Goal: Task Accomplishment & Management: Manage account settings

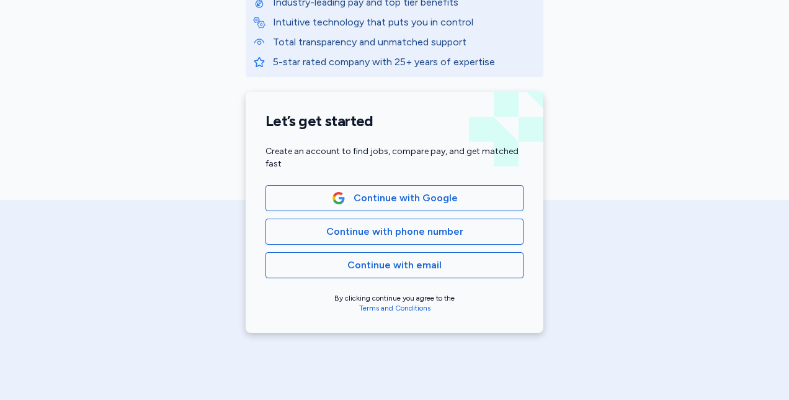
scroll to position [211, 0]
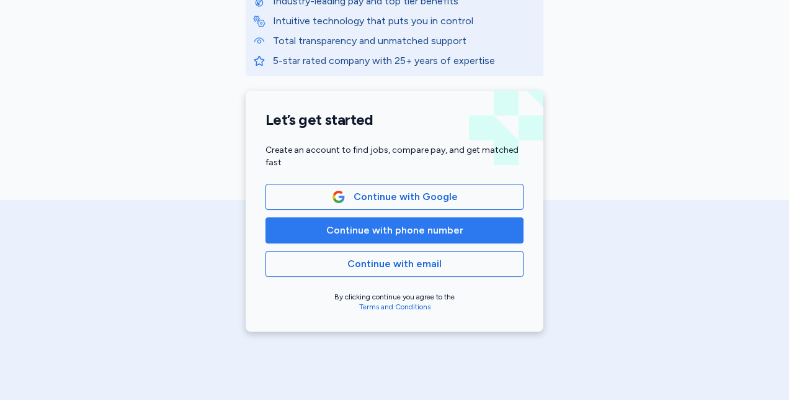
click at [326, 223] on span "Continue with phone number" at bounding box center [394, 230] width 137 height 15
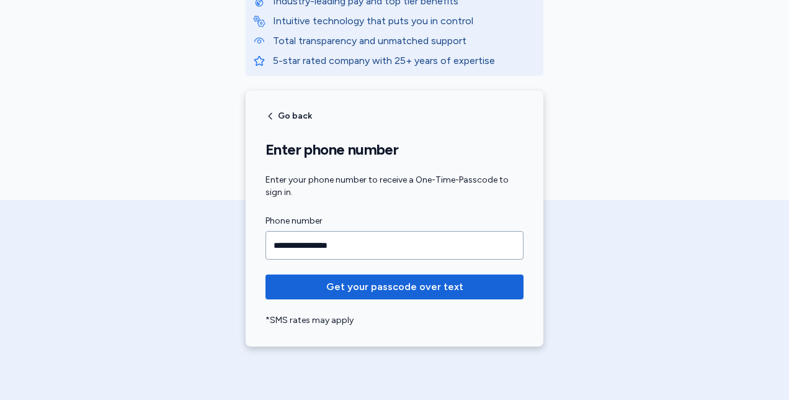
type input "**********"
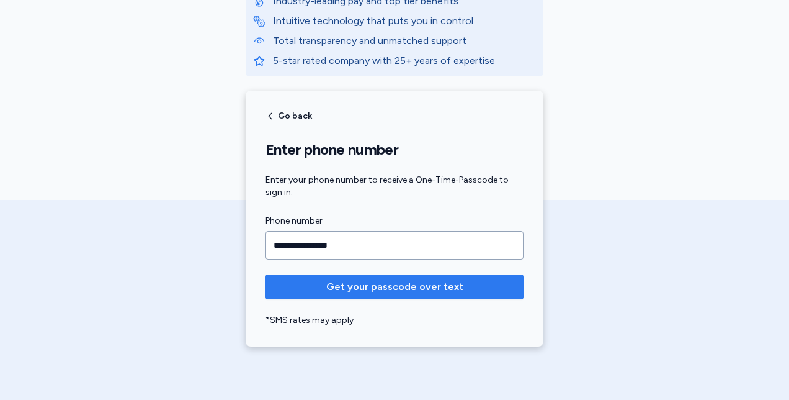
click at [460, 287] on span "Get your passcode over text" at bounding box center [394, 286] width 238 height 15
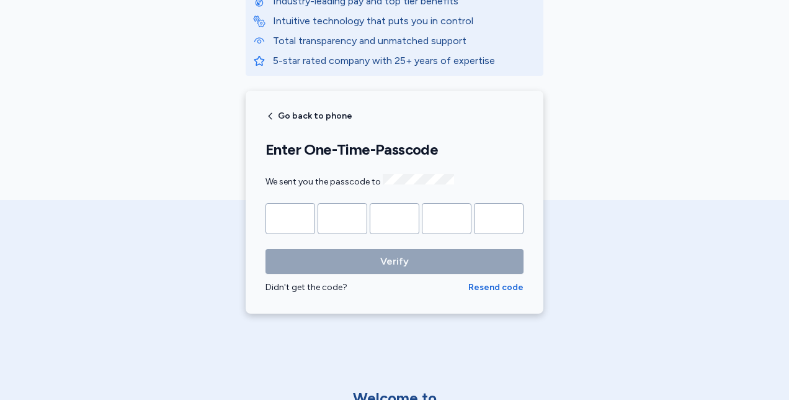
click at [292, 214] on input "Please enter OTP character 1" at bounding box center [291, 218] width 50 height 31
type input "*"
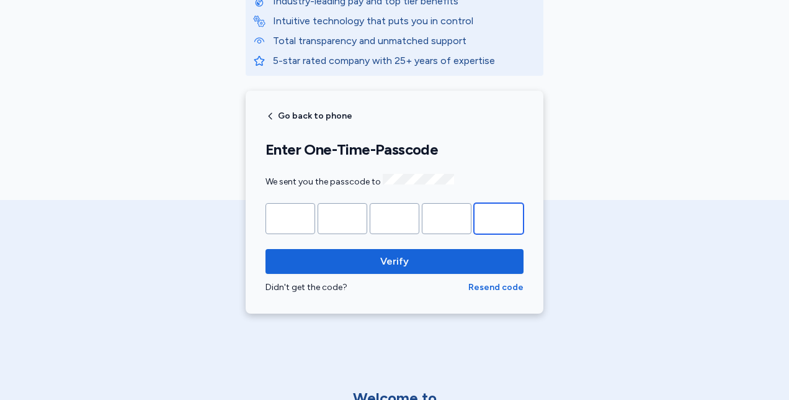
type input "*"
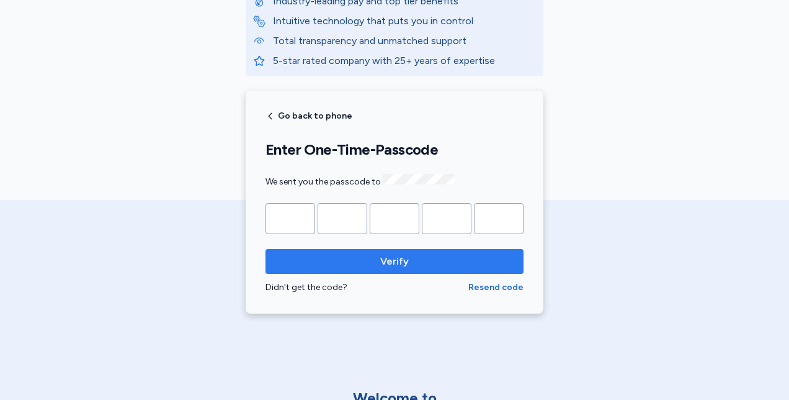
click at [414, 264] on span "Verify" at bounding box center [394, 261] width 238 height 15
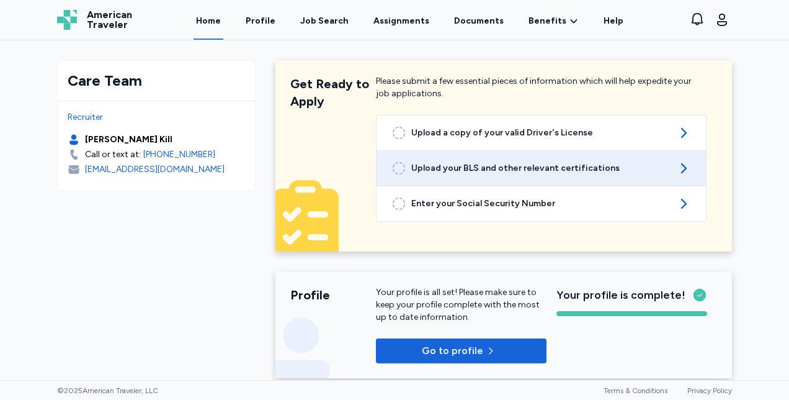
click at [687, 168] on link "Upload your BLS and other relevant certifications" at bounding box center [541, 168] width 329 height 35
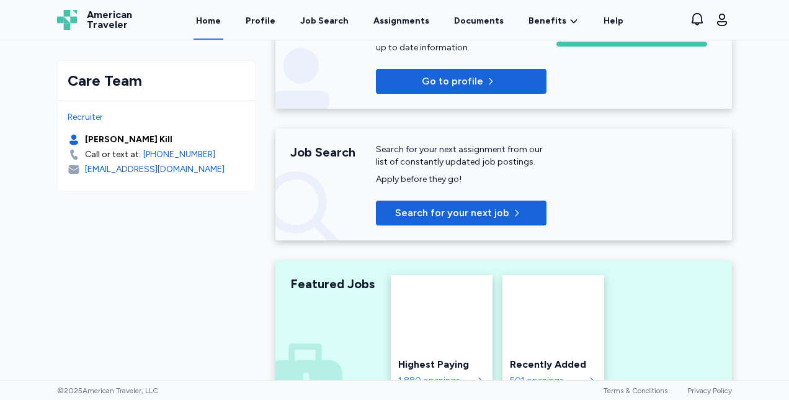
scroll to position [268, 0]
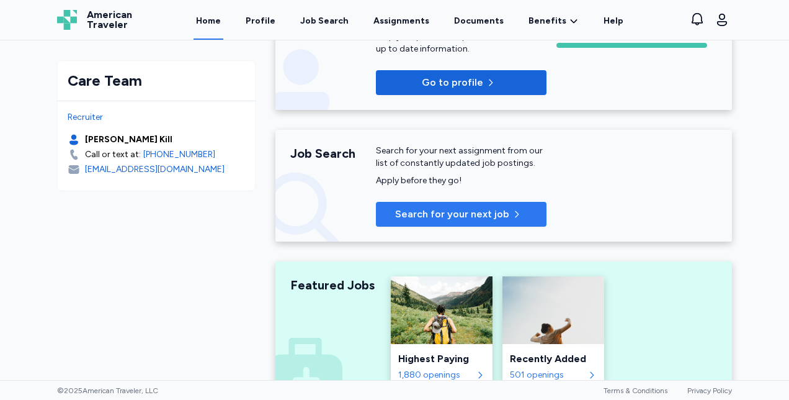
click at [478, 217] on span "Search for your next job" at bounding box center [452, 214] width 114 height 15
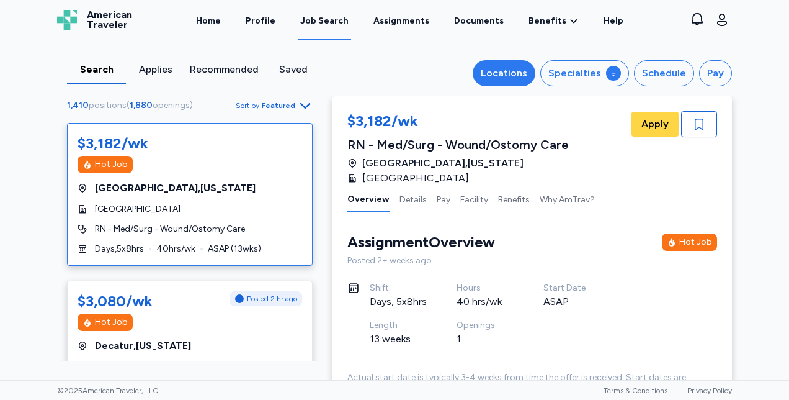
click at [512, 69] on div "Locations" at bounding box center [504, 73] width 47 height 15
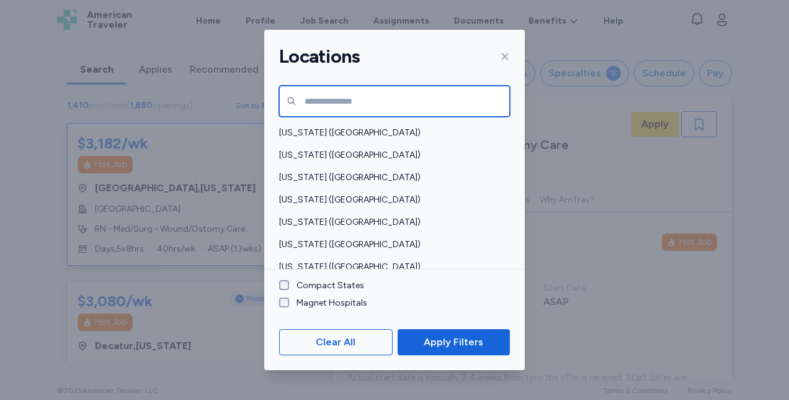
click at [316, 101] on input "text" at bounding box center [394, 101] width 231 height 31
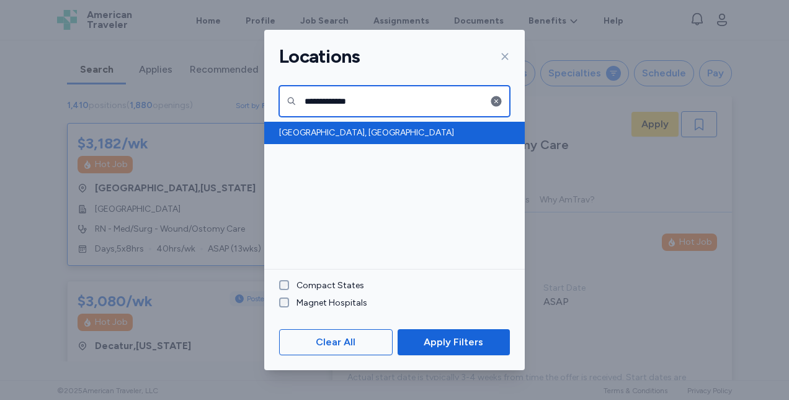
type input "**********"
click at [326, 139] on div "[GEOGRAPHIC_DATA], [GEOGRAPHIC_DATA]" at bounding box center [394, 133] width 261 height 22
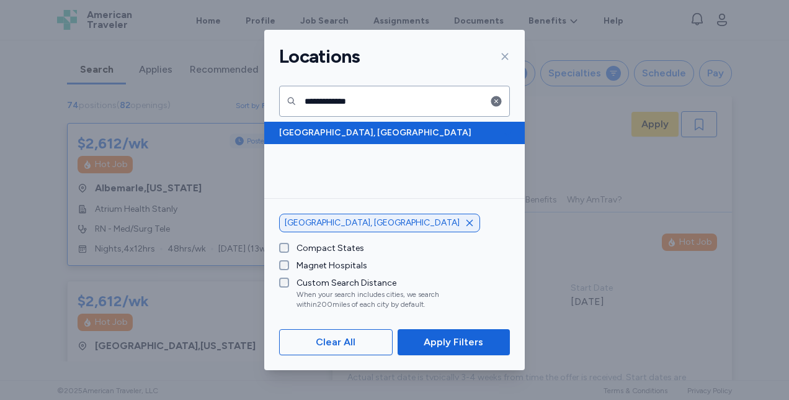
scroll to position [1, 0]
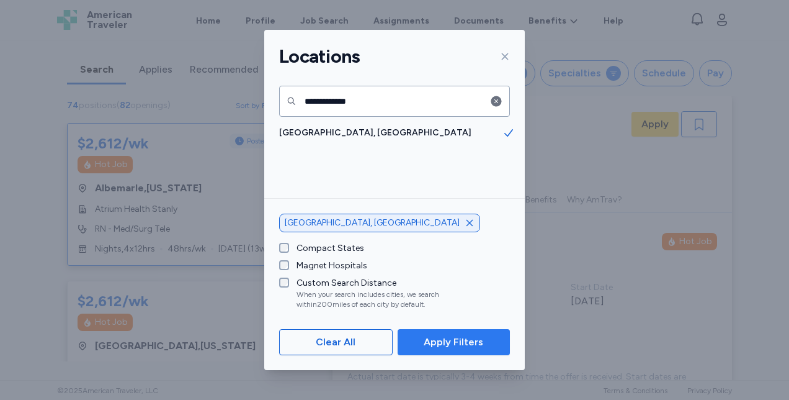
click at [445, 351] on button "Apply Filters" at bounding box center [454, 342] width 112 height 26
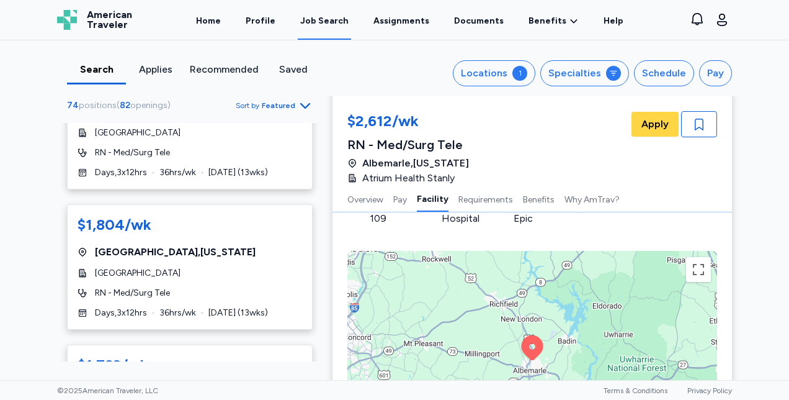
scroll to position [7337, 0]
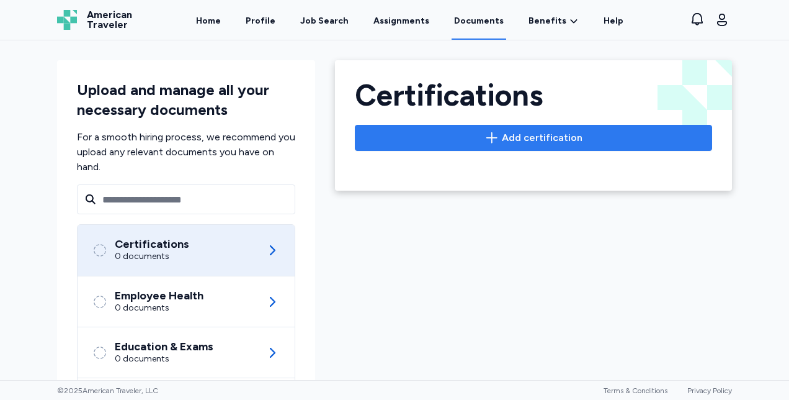
click at [540, 134] on span "Add certification" at bounding box center [542, 137] width 81 height 15
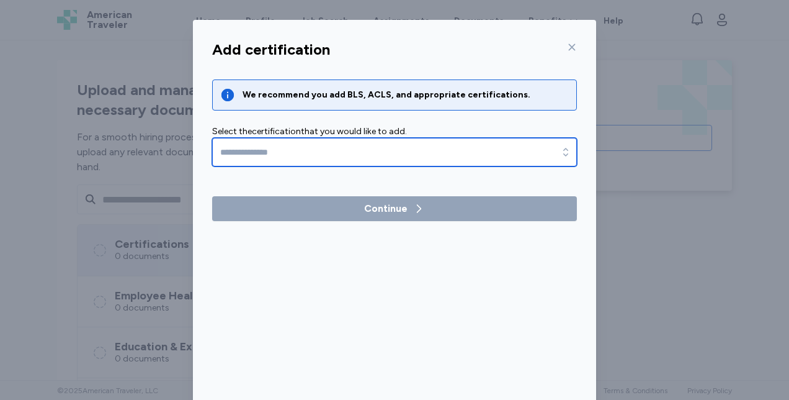
click at [560, 151] on icon "button" at bounding box center [566, 152] width 12 height 12
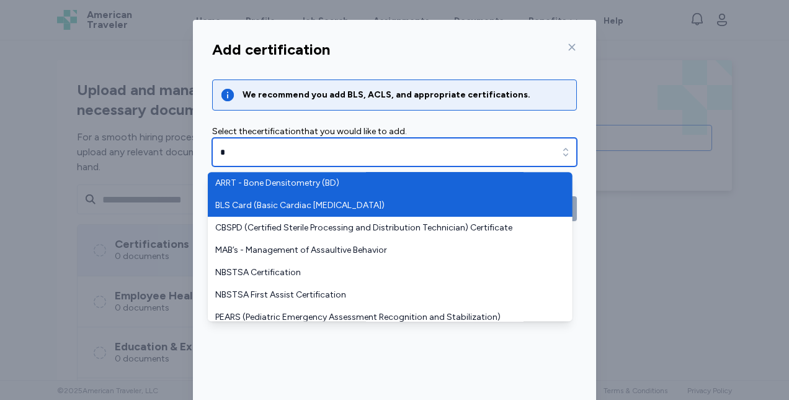
type input "**********"
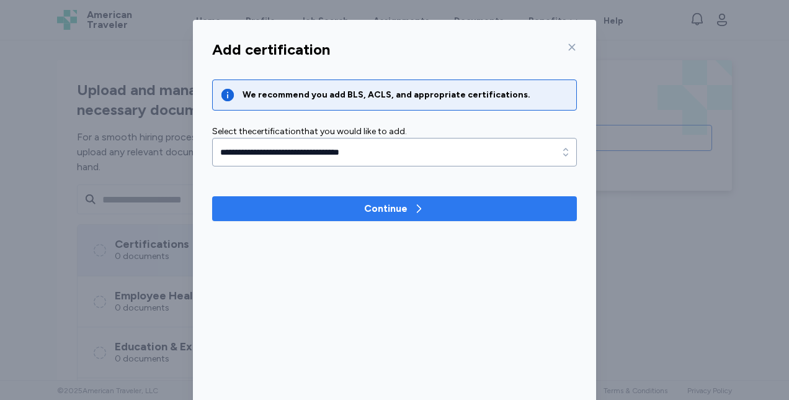
click at [428, 213] on span "Continue" at bounding box center [394, 208] width 345 height 15
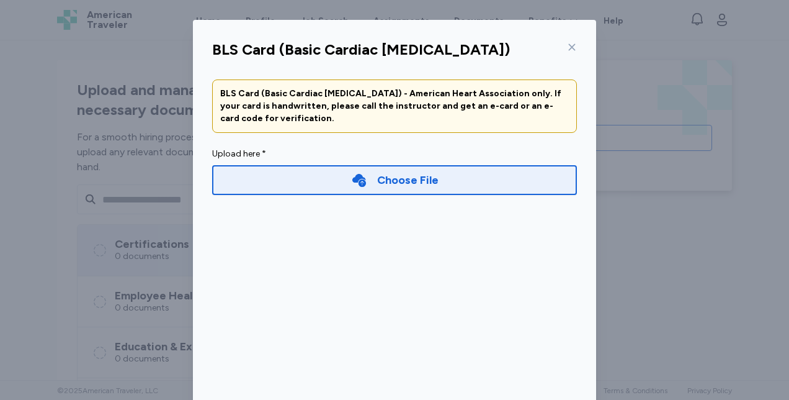
click at [424, 178] on div "Choose File" at bounding box center [407, 179] width 61 height 17
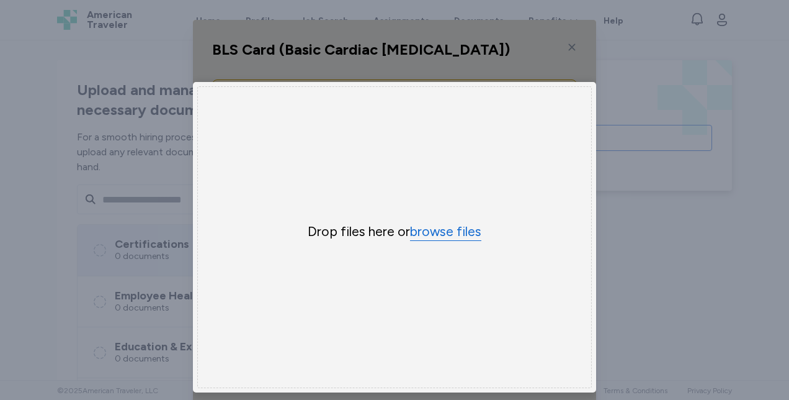
click at [444, 233] on button "browse files" at bounding box center [445, 232] width 71 height 18
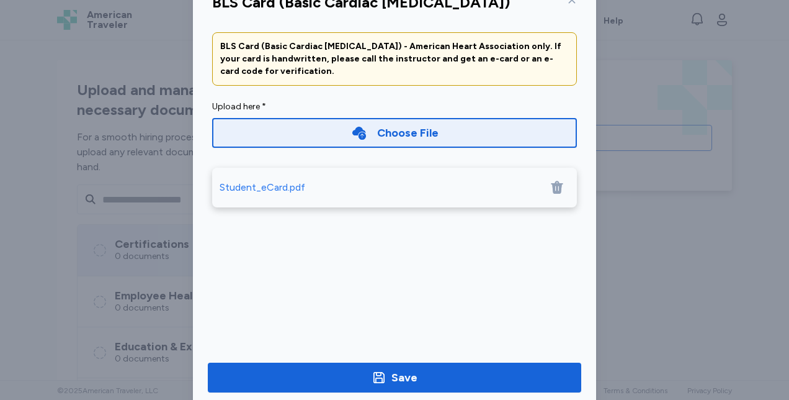
scroll to position [74, 0]
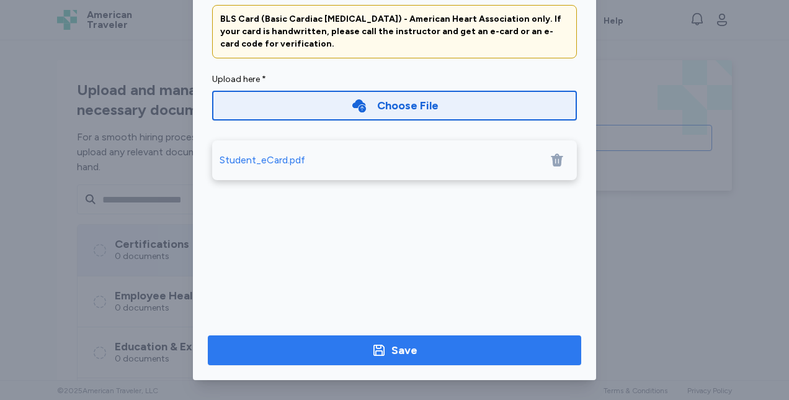
click at [445, 345] on span "Save" at bounding box center [395, 349] width 354 height 17
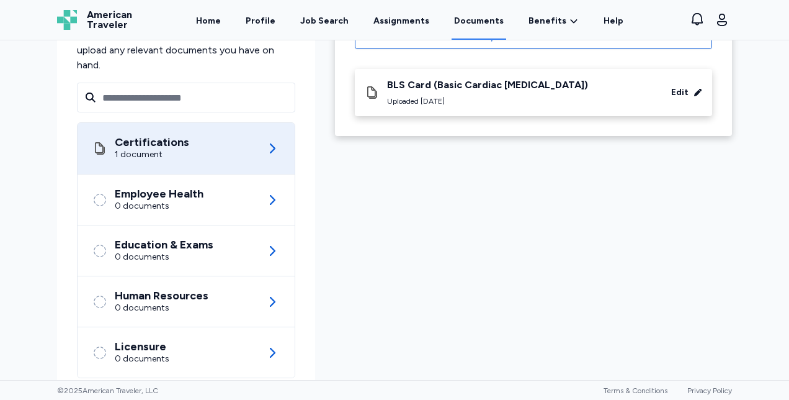
scroll to position [129, 0]
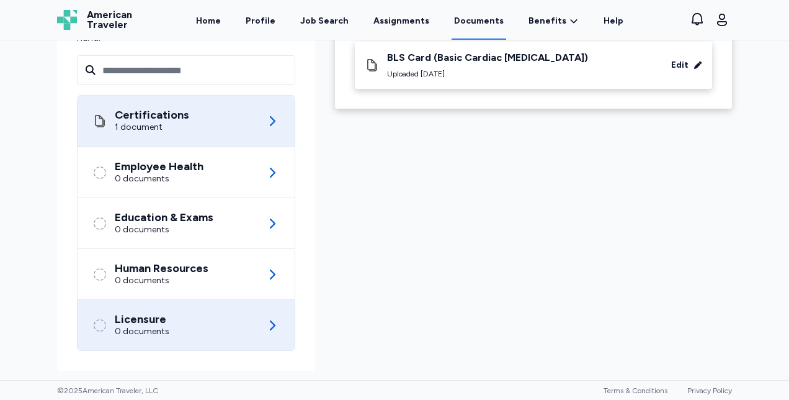
click at [185, 326] on div "Licensure 0 documents" at bounding box center [185, 325] width 187 height 50
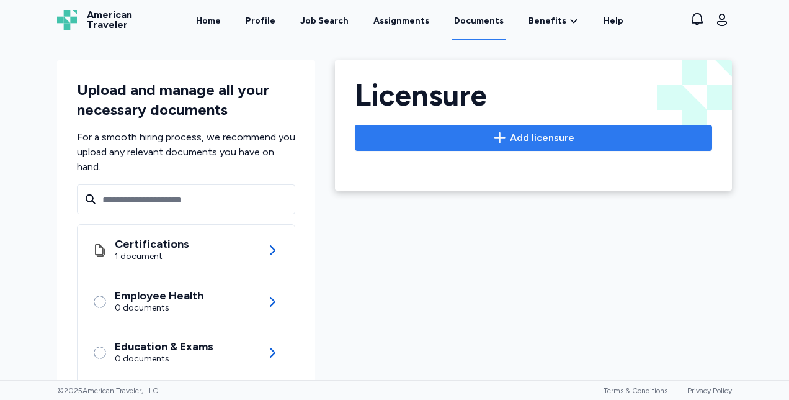
click at [520, 144] on span "Add licensure" at bounding box center [542, 137] width 65 height 15
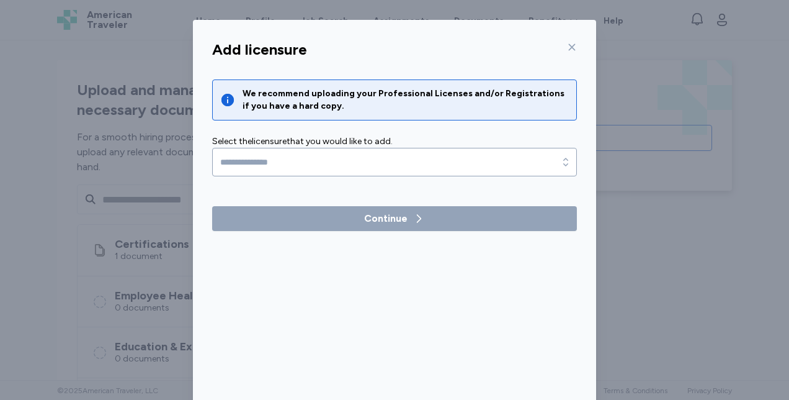
click at [567, 42] on icon at bounding box center [572, 47] width 10 height 10
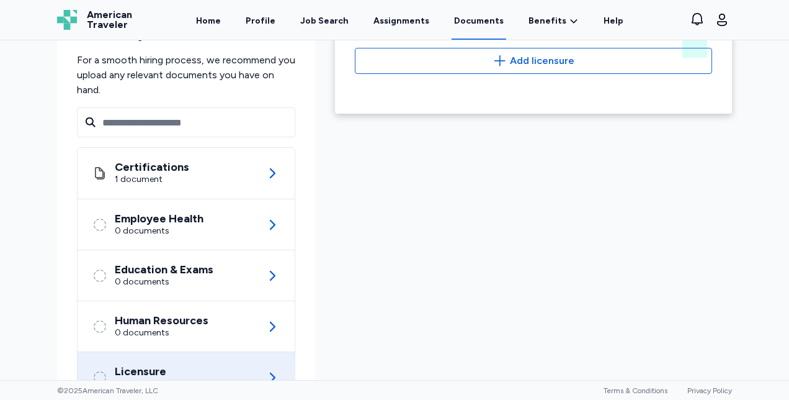
scroll to position [81, 0]
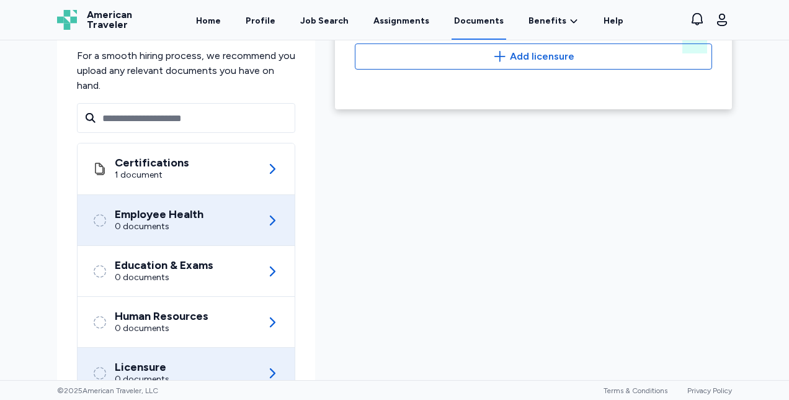
click at [187, 220] on div "0 documents" at bounding box center [159, 226] width 89 height 12
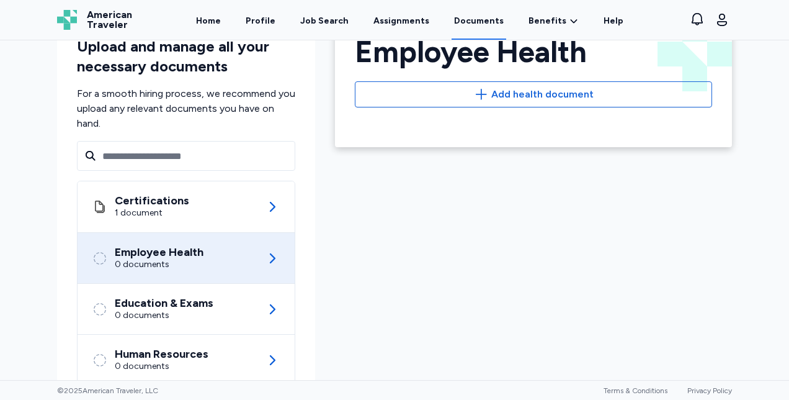
scroll to position [44, 0]
